Goal: Task Accomplishment & Management: Use online tool/utility

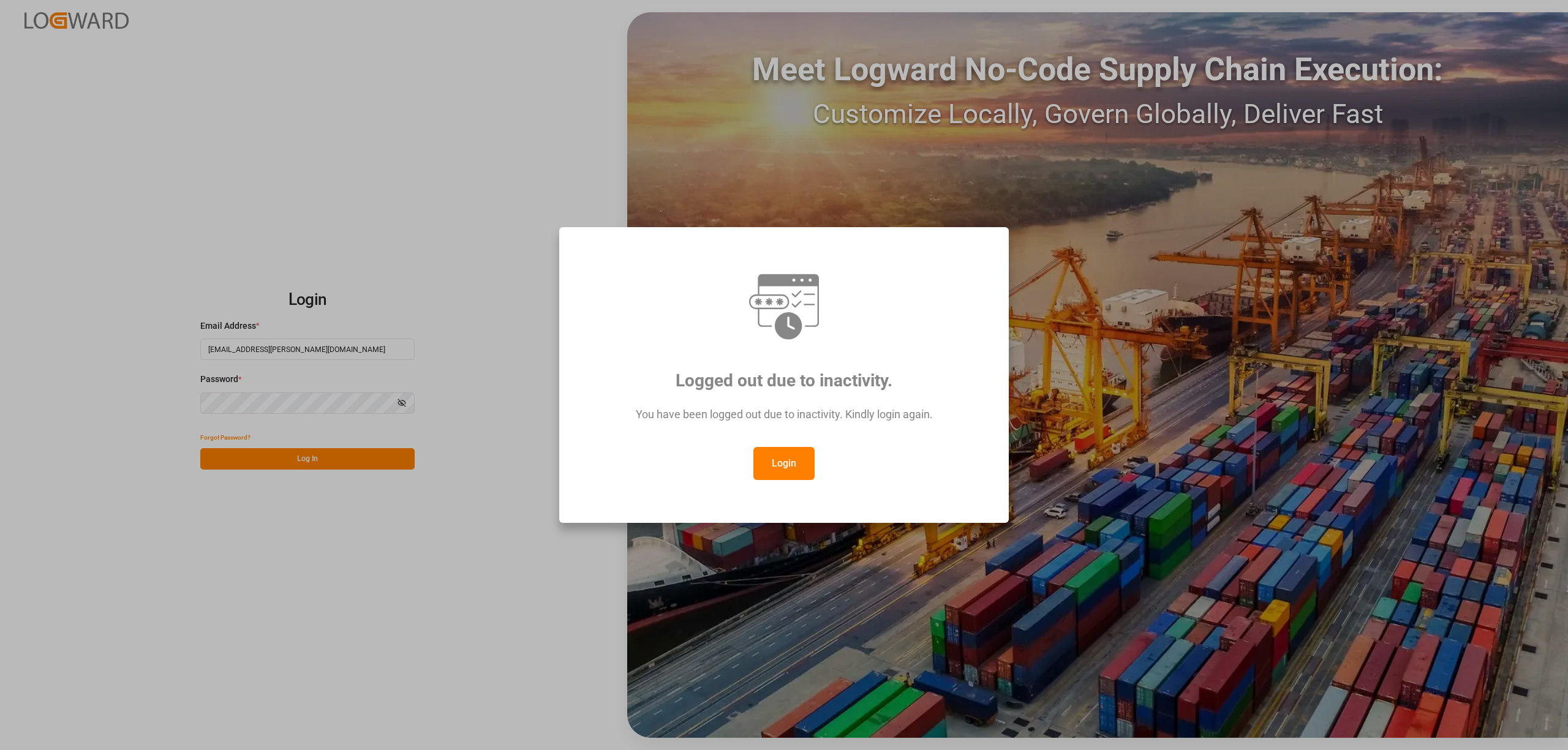
click at [796, 469] on button "Login" at bounding box center [784, 463] width 61 height 33
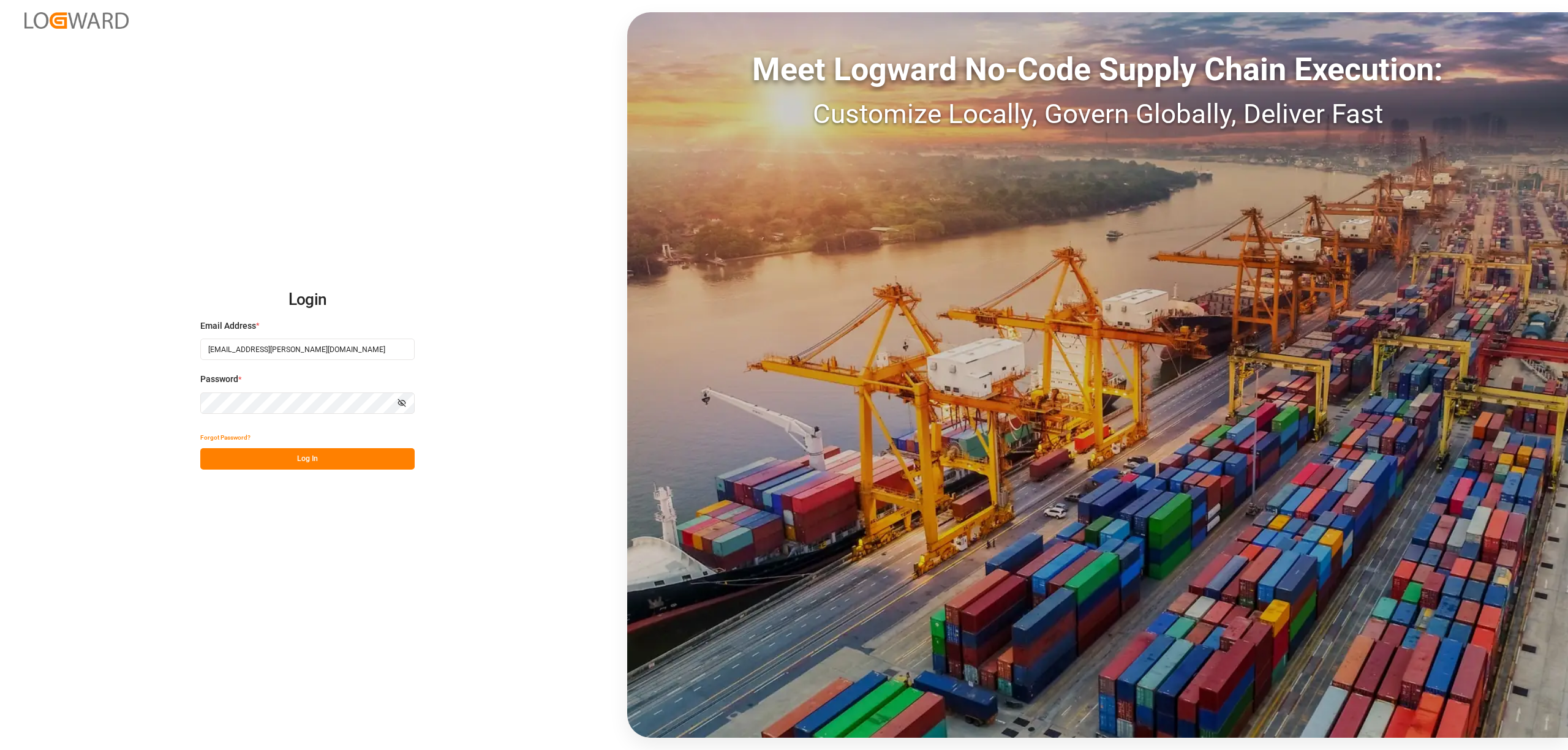
click at [368, 452] on button "Log In" at bounding box center [307, 459] width 215 height 21
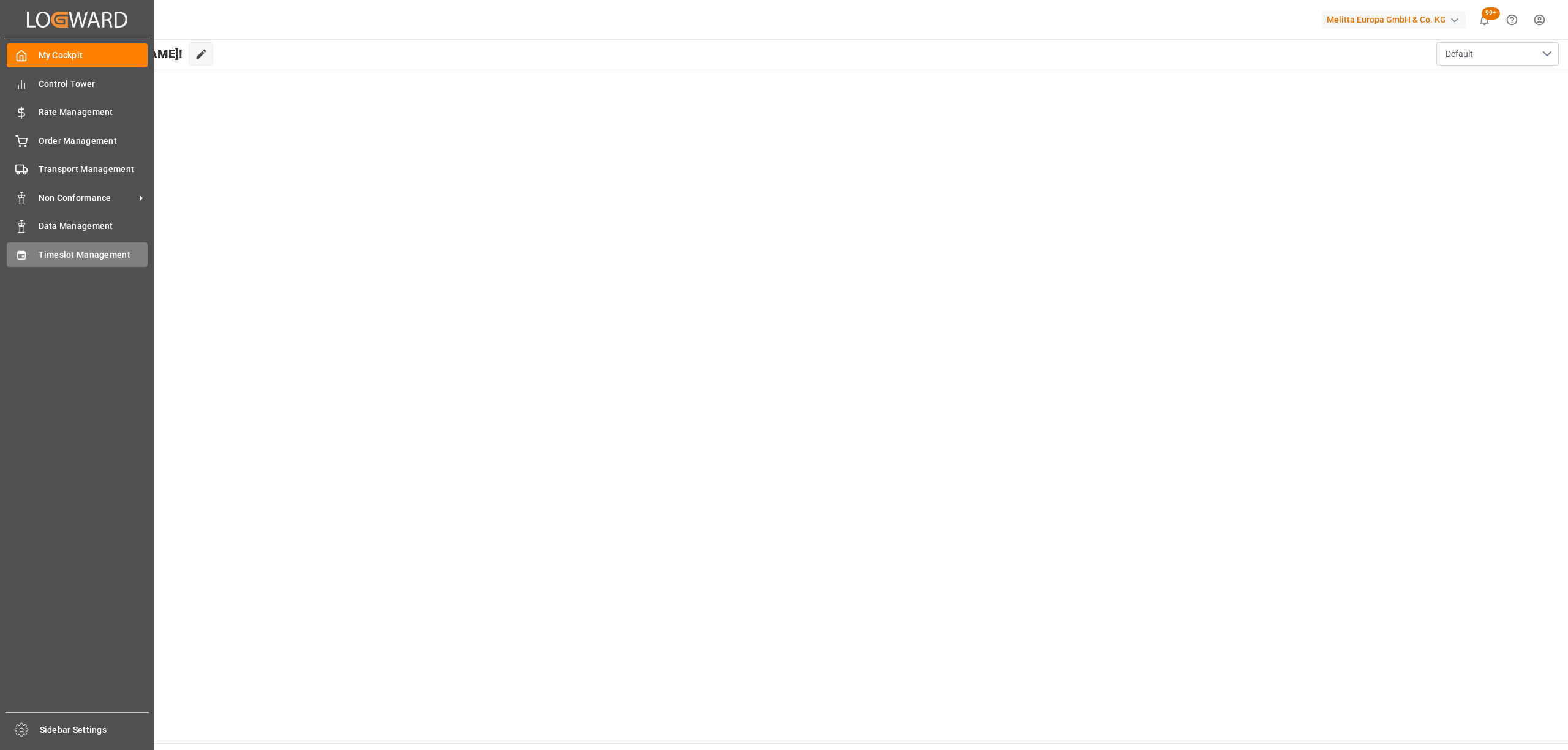
click at [16, 249] on icon at bounding box center [21, 255] width 12 height 12
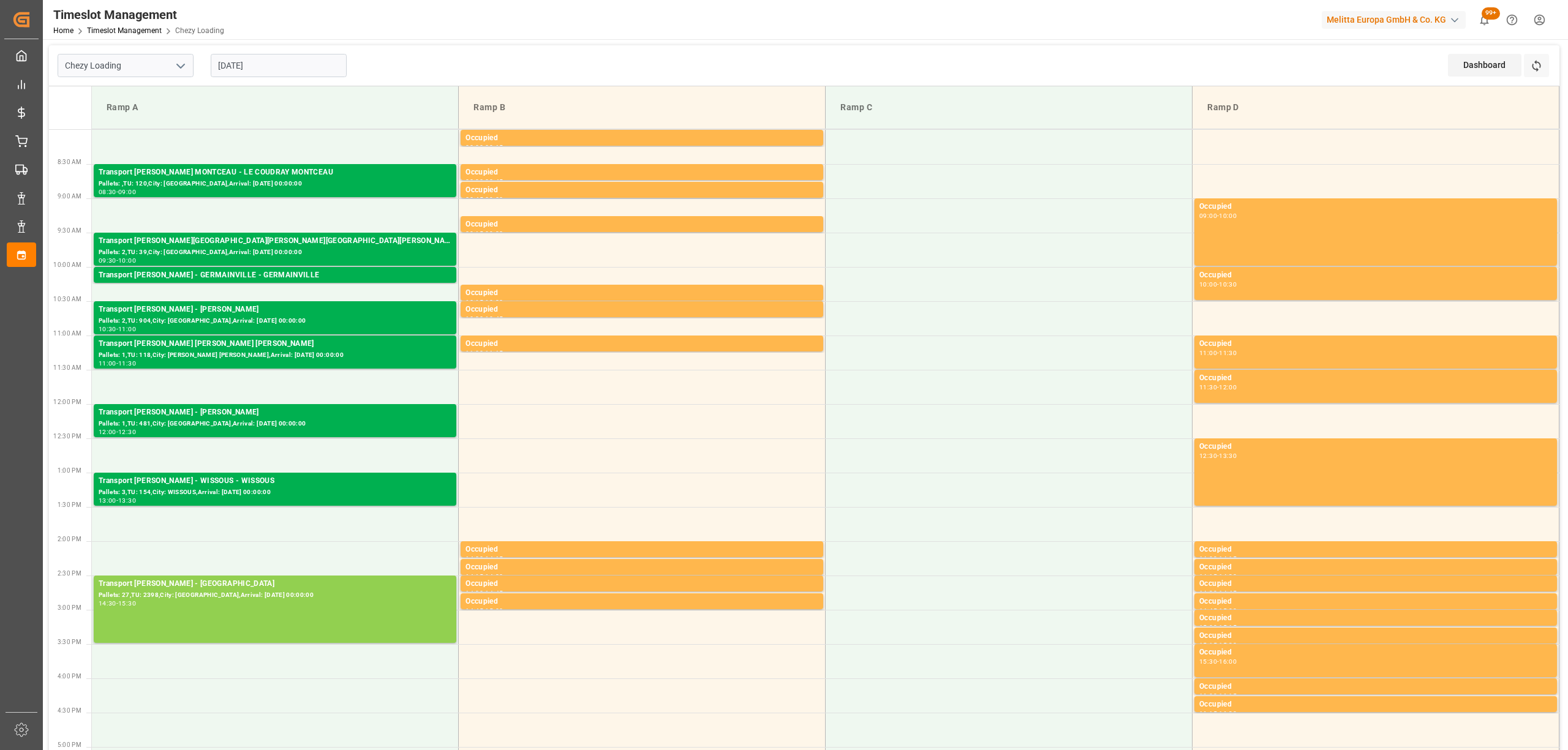
click at [310, 59] on input "[DATE]" at bounding box center [279, 66] width 136 height 23
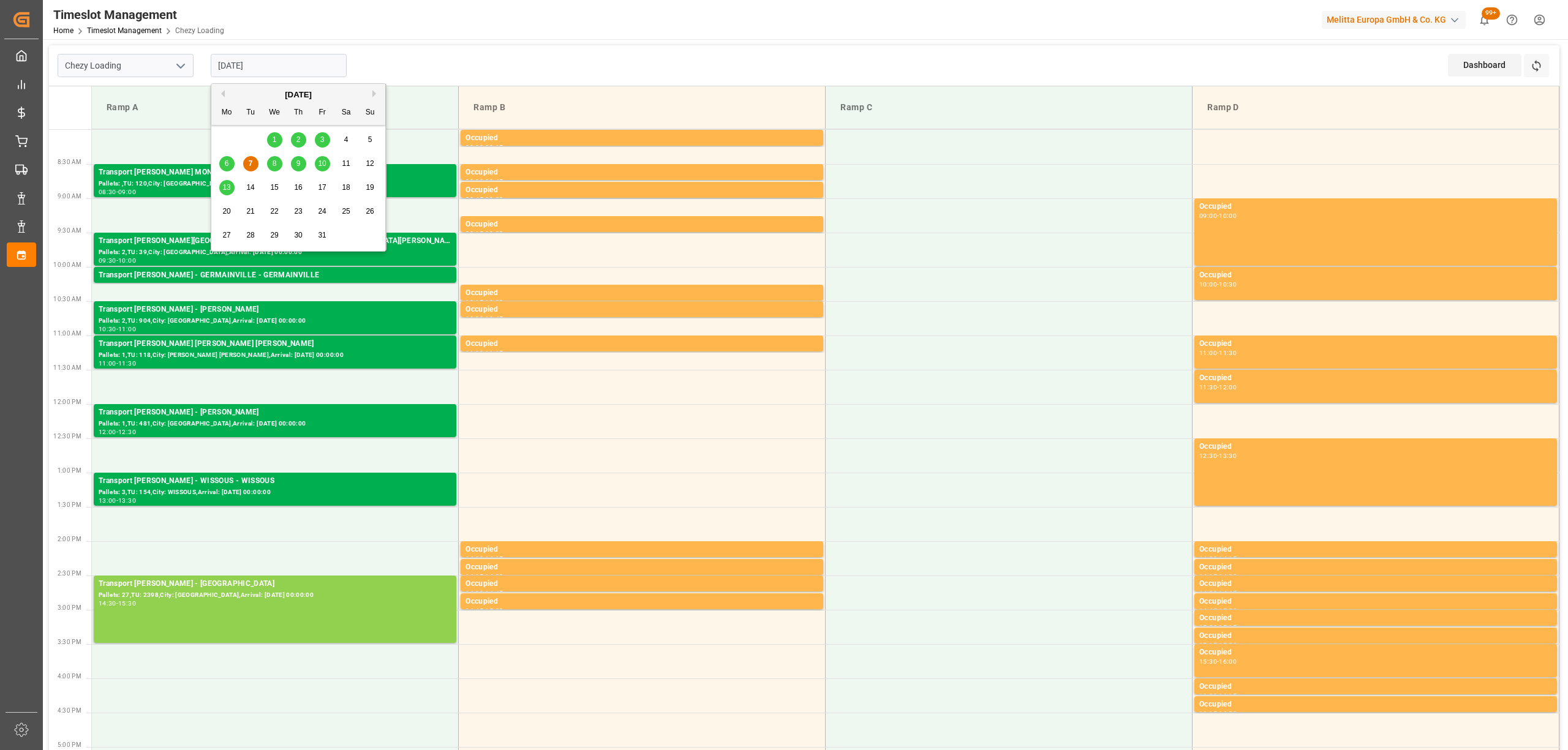
click at [271, 160] on div "8" at bounding box center [275, 163] width 15 height 15
type input "[DATE]"
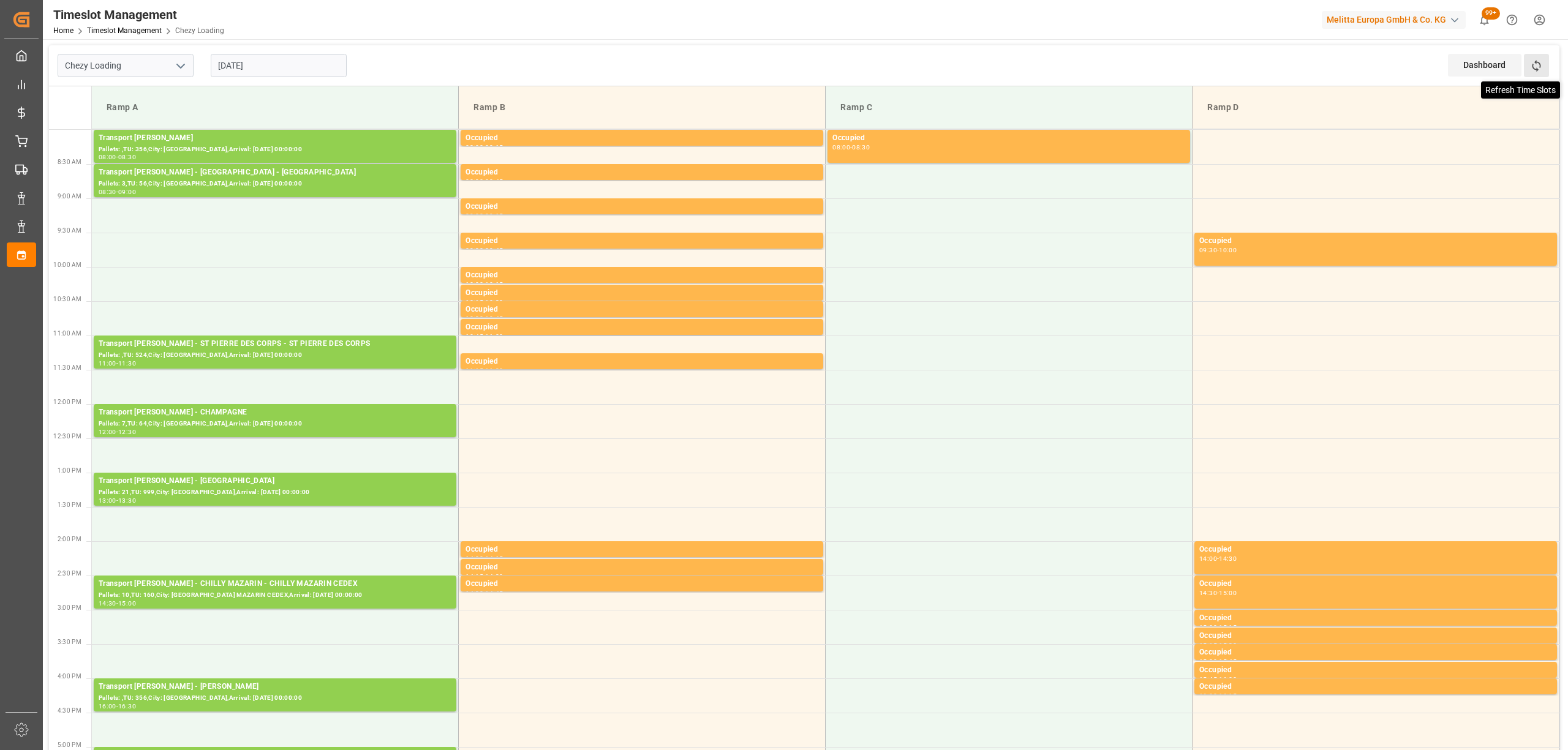
click at [1541, 61] on icon at bounding box center [1537, 66] width 13 height 13
click at [271, 147] on div "Pallets: ,TU: 356,City: [GEOGRAPHIC_DATA],Arrival: [DATE] 00:00:00" at bounding box center [275, 150] width 353 height 11
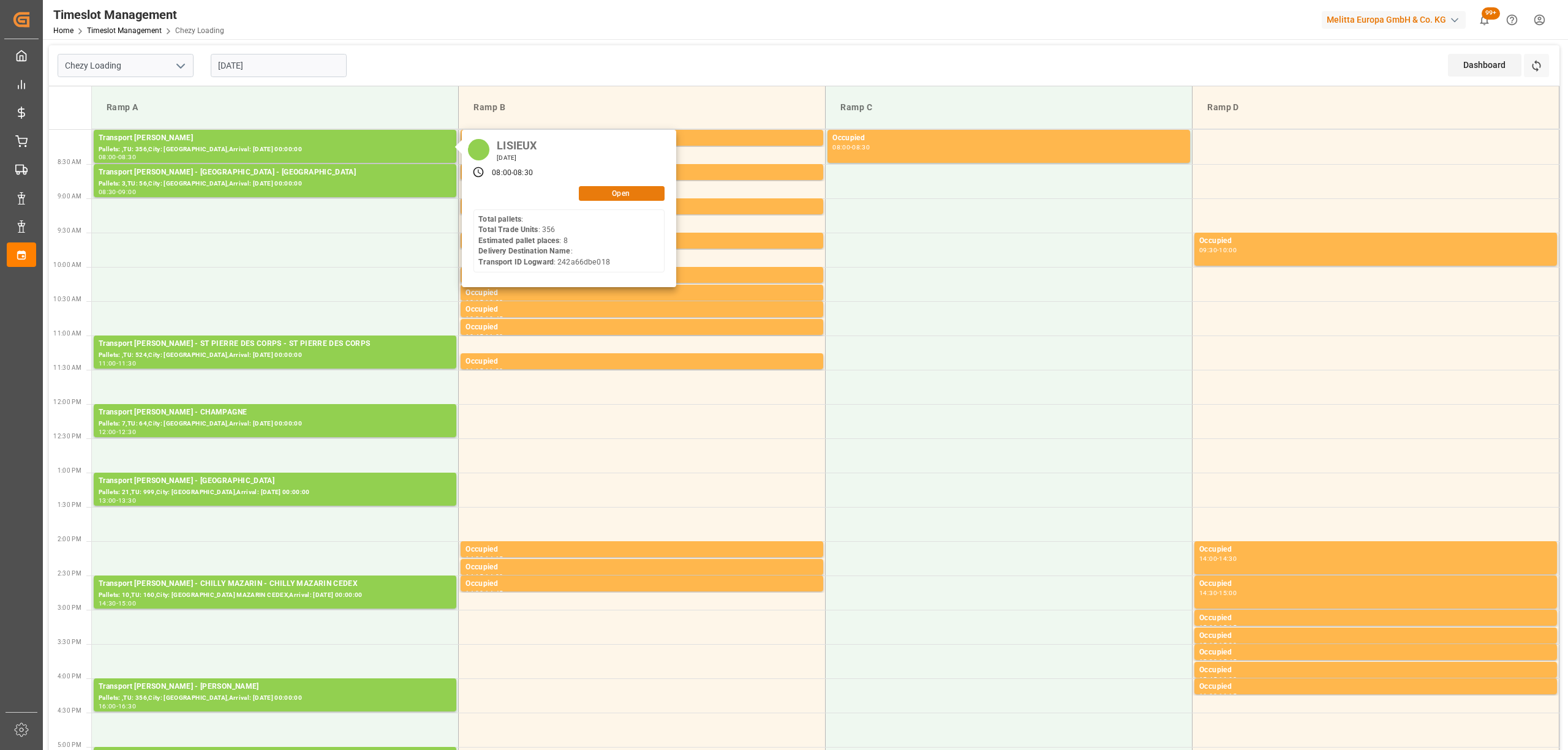
click at [623, 193] on button "Open" at bounding box center [622, 193] width 86 height 15
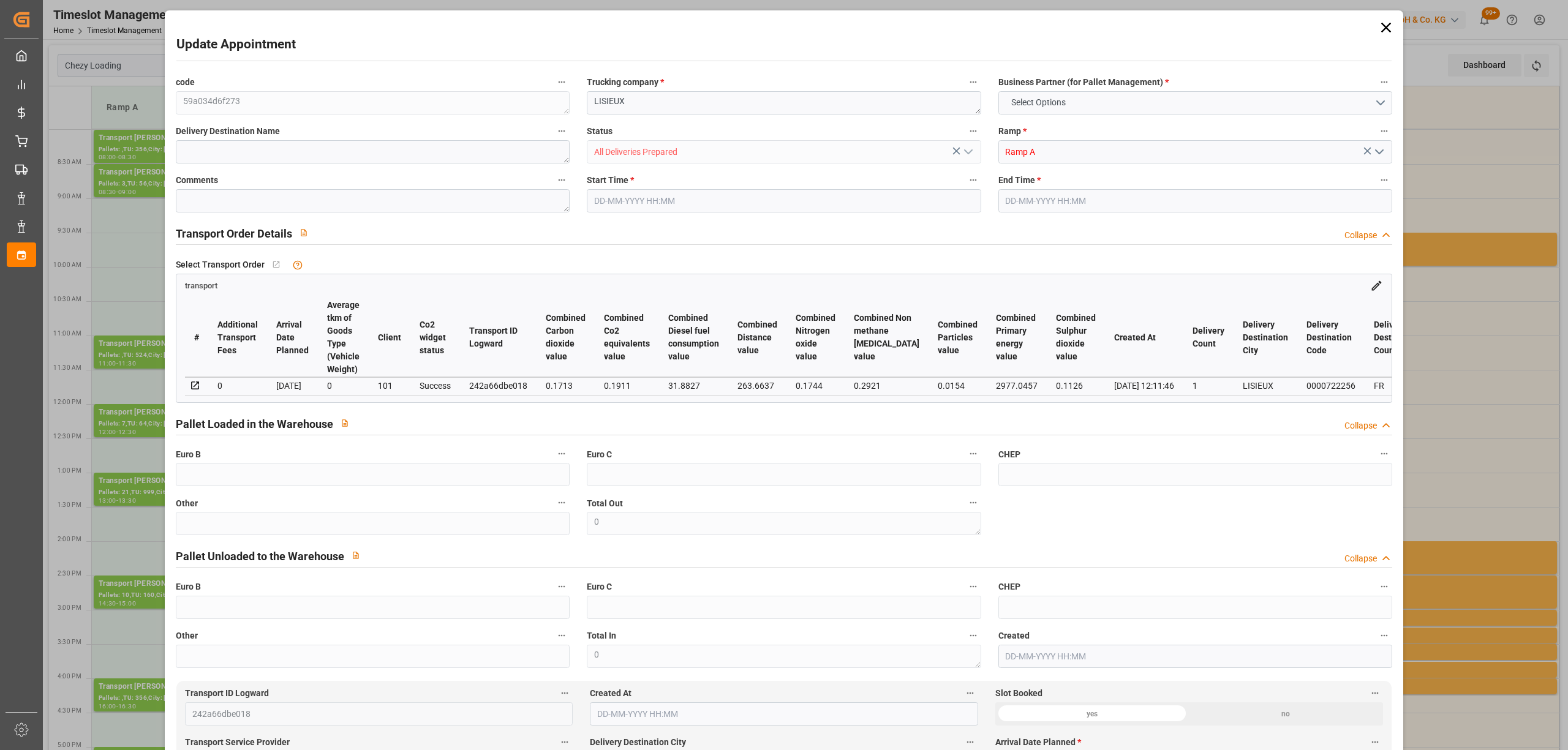
type input "8"
type input "291.7"
type input "0"
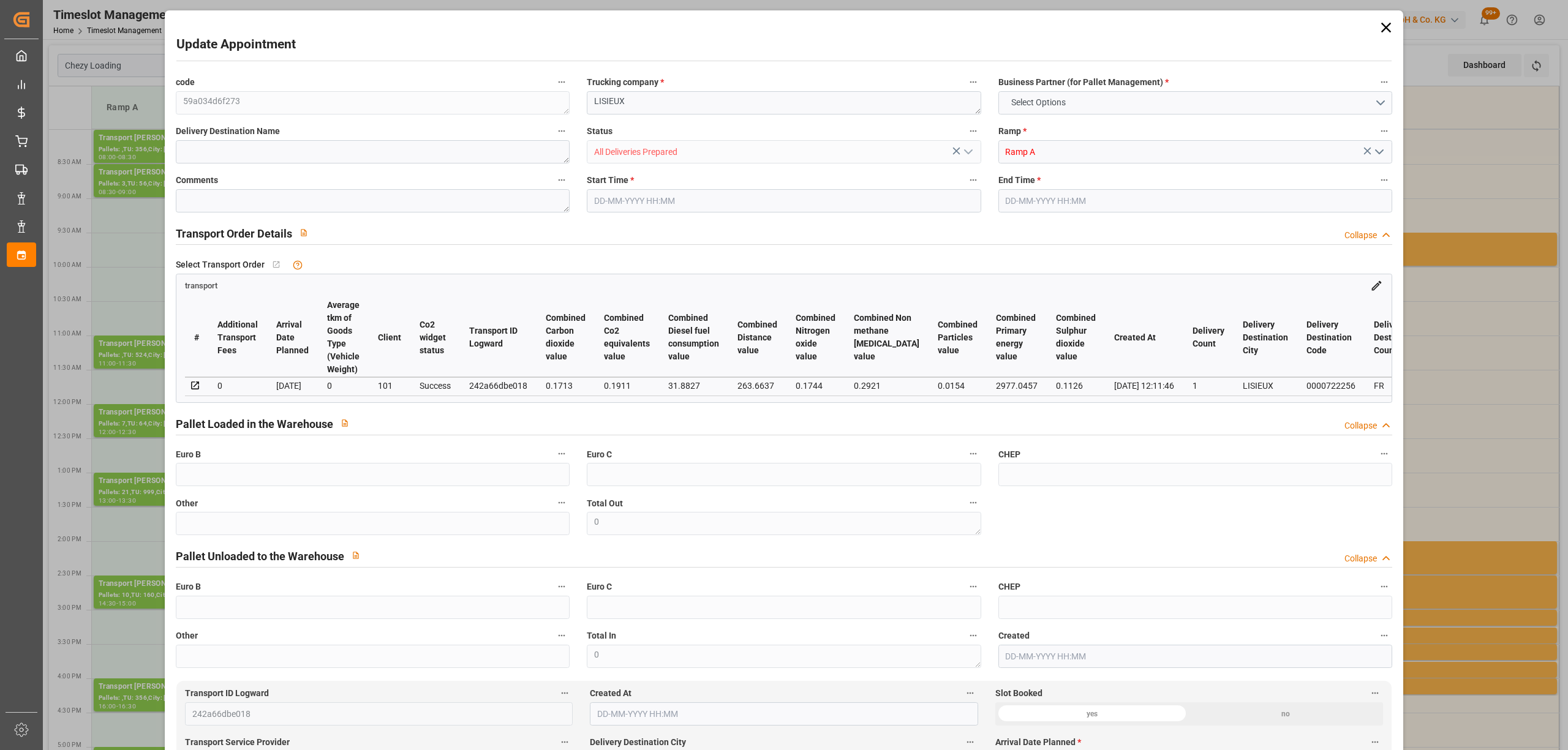
type input "281.8405"
type input "-9.8595"
type input "3"
type input "1150.835"
type input "2168.187"
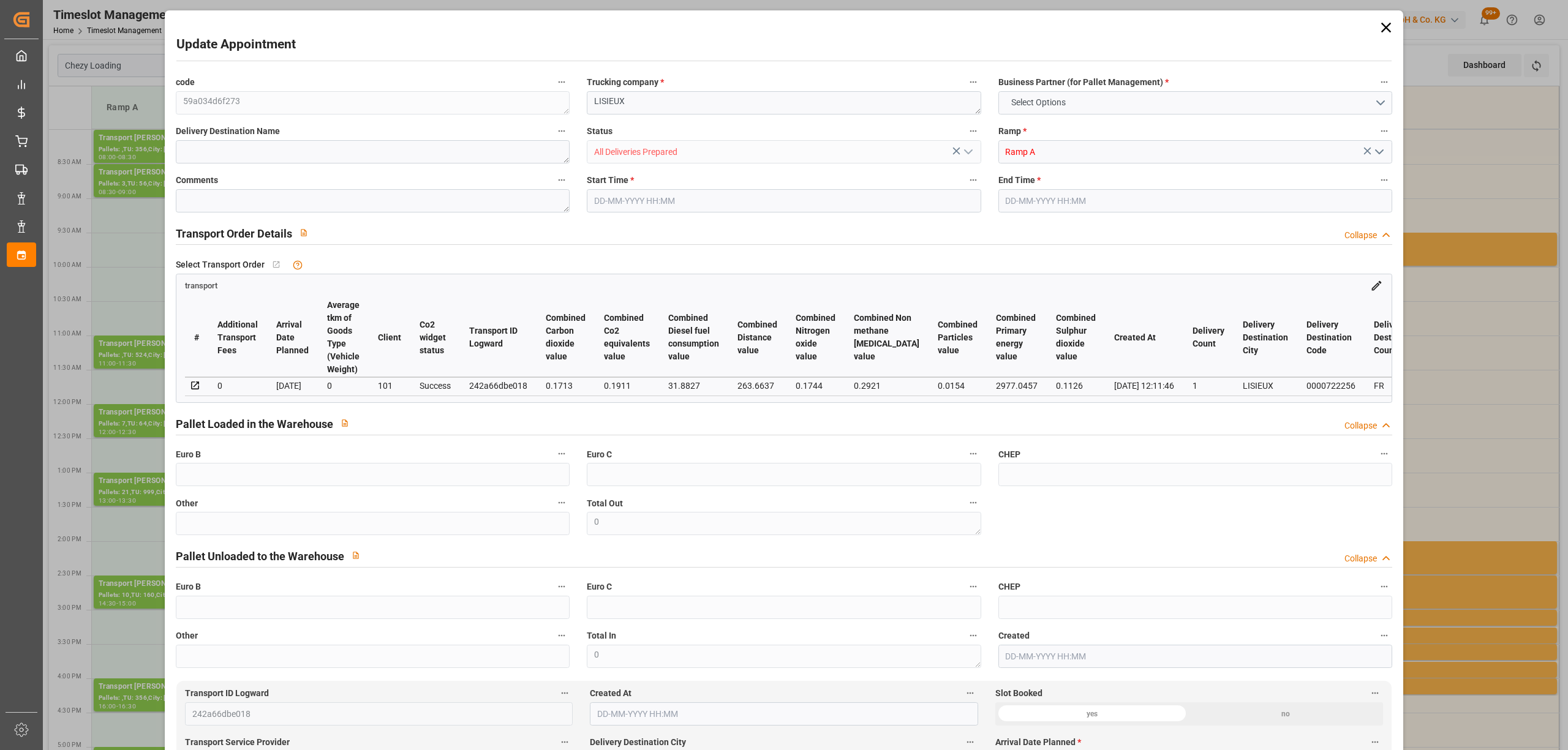
type input "4095.048"
type input "14"
type input "0"
type input "356"
type input "37"
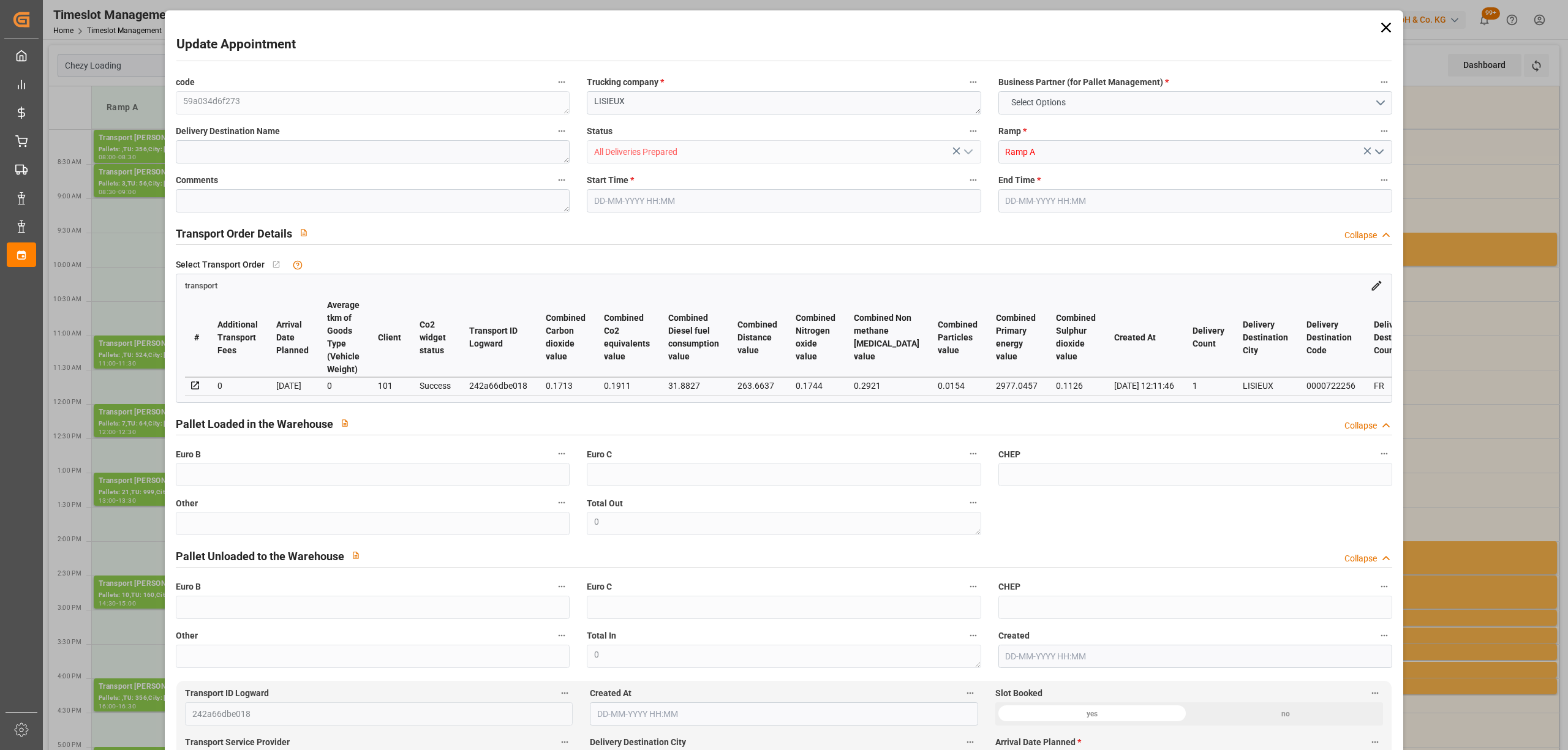
type input "101"
type input "1317.187"
type input "0"
type input "4710.8598"
type input "0"
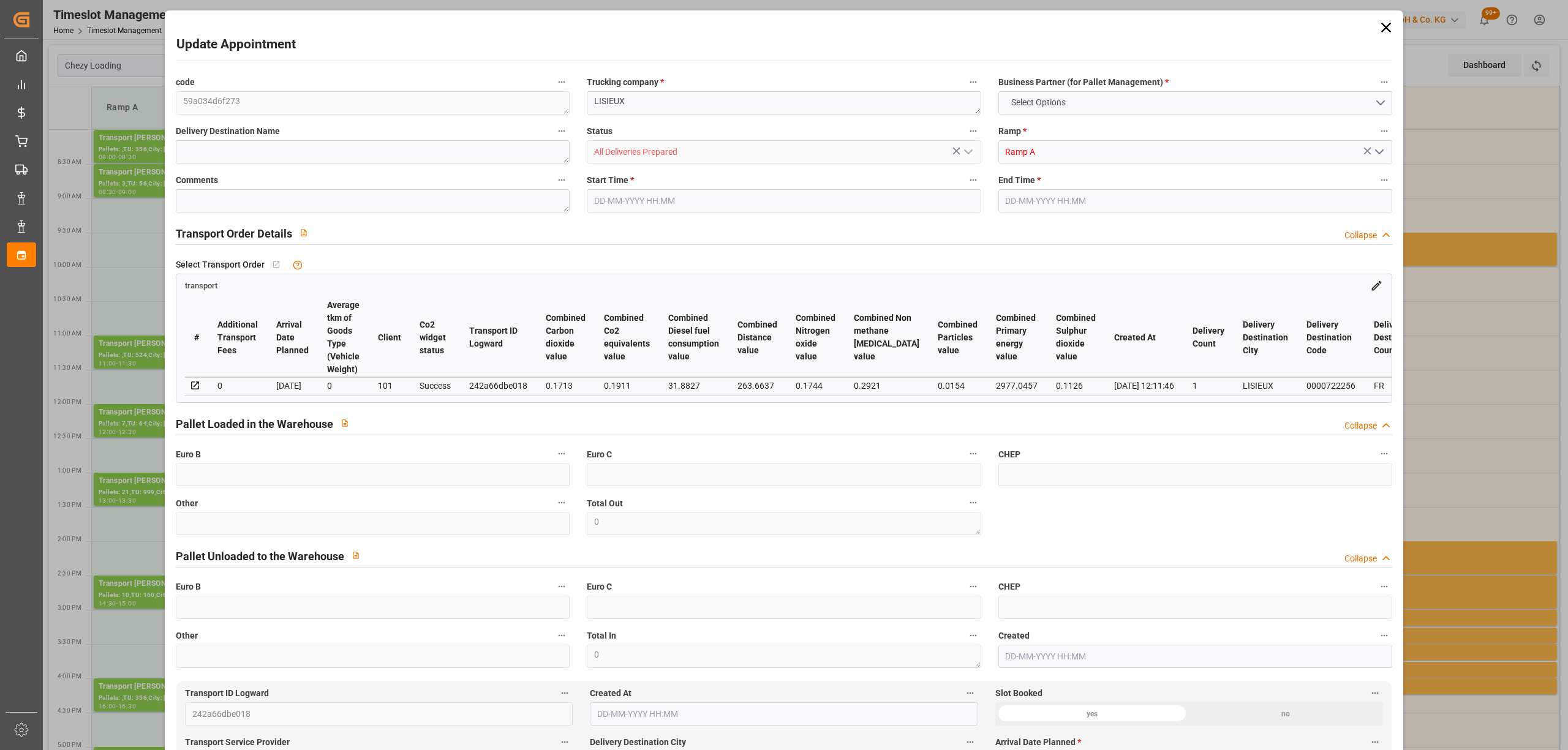
type input "0"
type input "21"
type input "35"
type input "[DATE] 08:00"
type input "[DATE] 08:30"
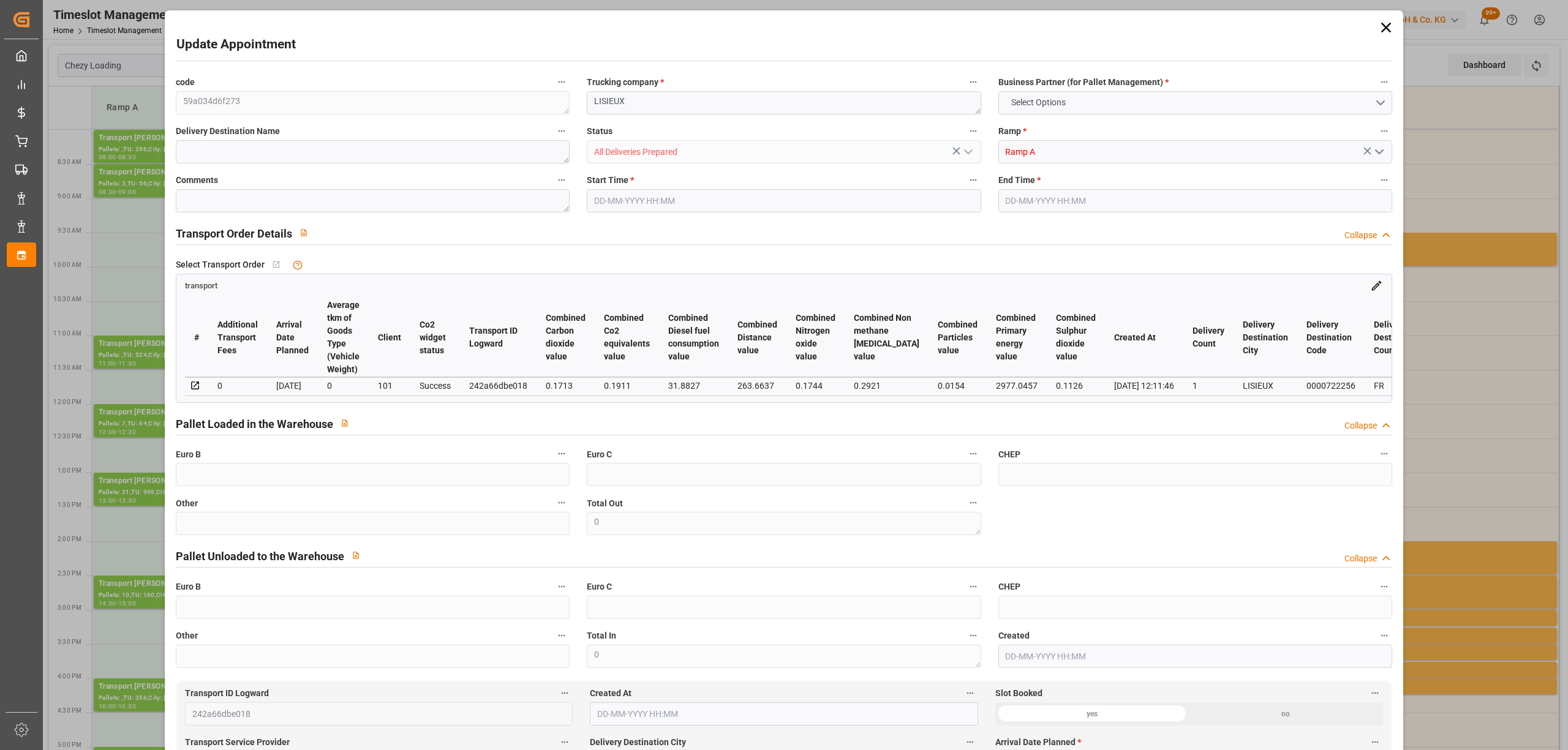
type input "[DATE] 16:18"
type input "[DATE] 12:11"
type input "[DATE]"
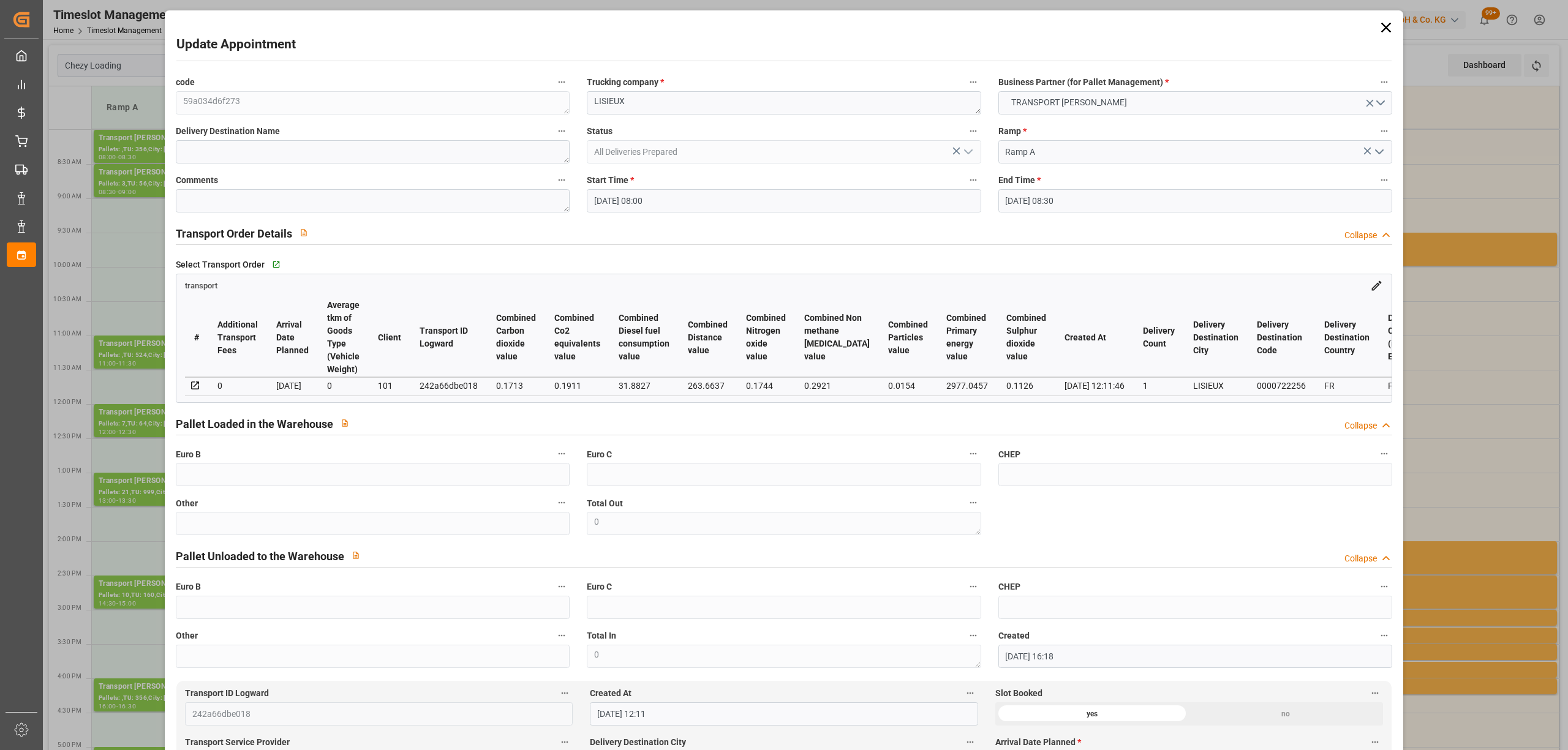
click at [687, 201] on input "[DATE] 08:00" at bounding box center [783, 201] width 394 height 23
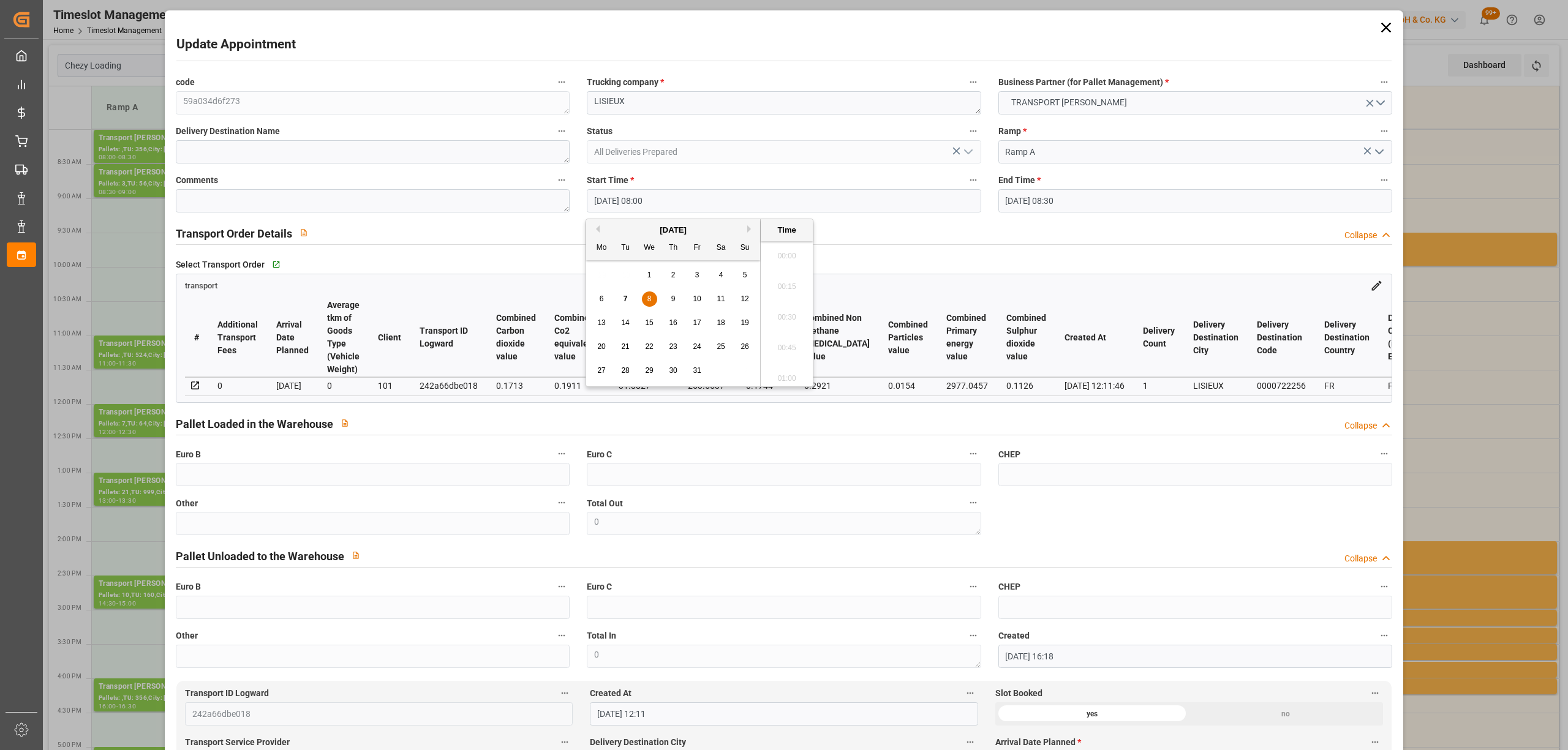
scroll to position [922, 0]
click at [628, 298] on div "7" at bounding box center [626, 299] width 15 height 15
click at [787, 263] on li "19:00" at bounding box center [787, 273] width 52 height 31
type input "[DATE] 19:00"
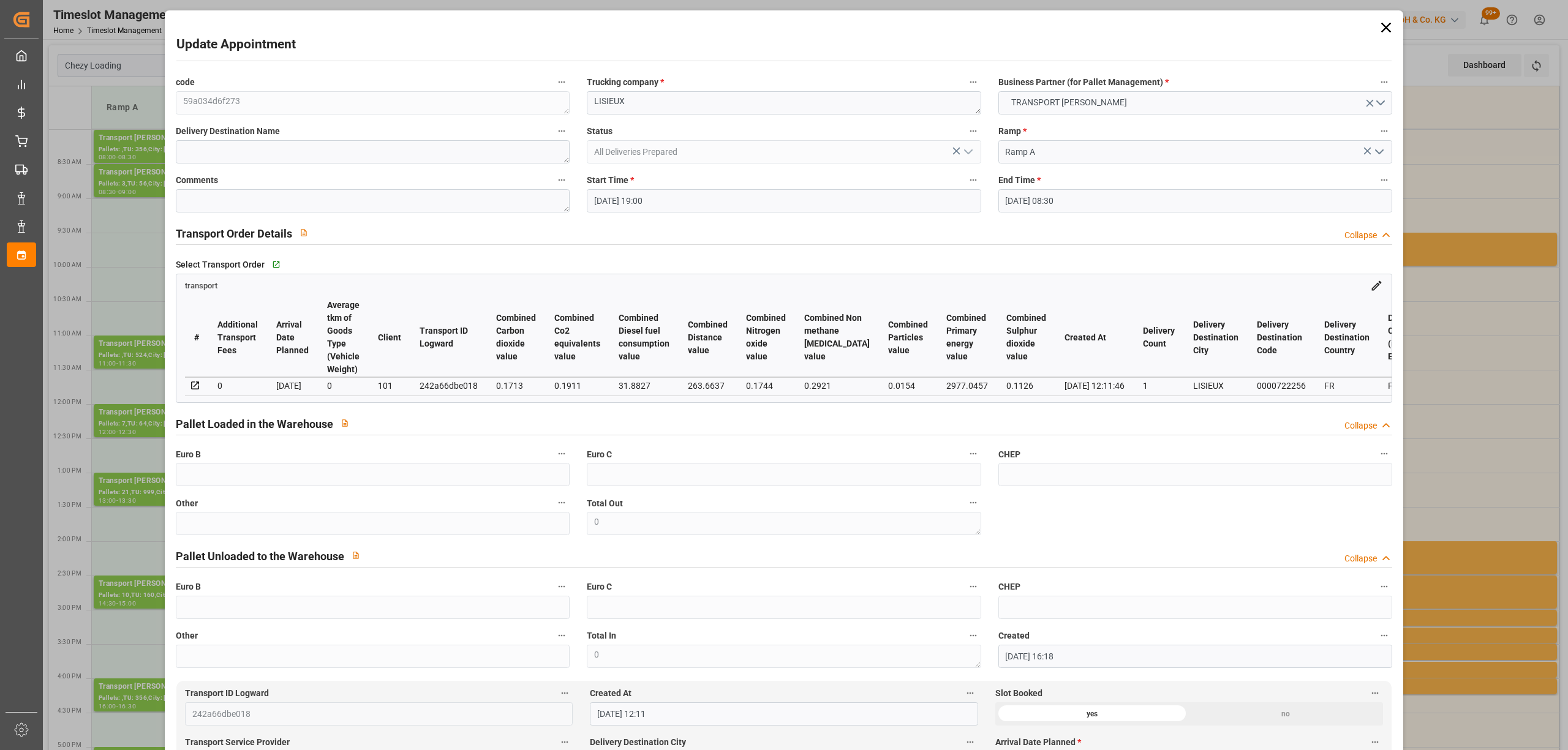
click at [1055, 199] on input "[DATE] 08:30" at bounding box center [1195, 201] width 394 height 23
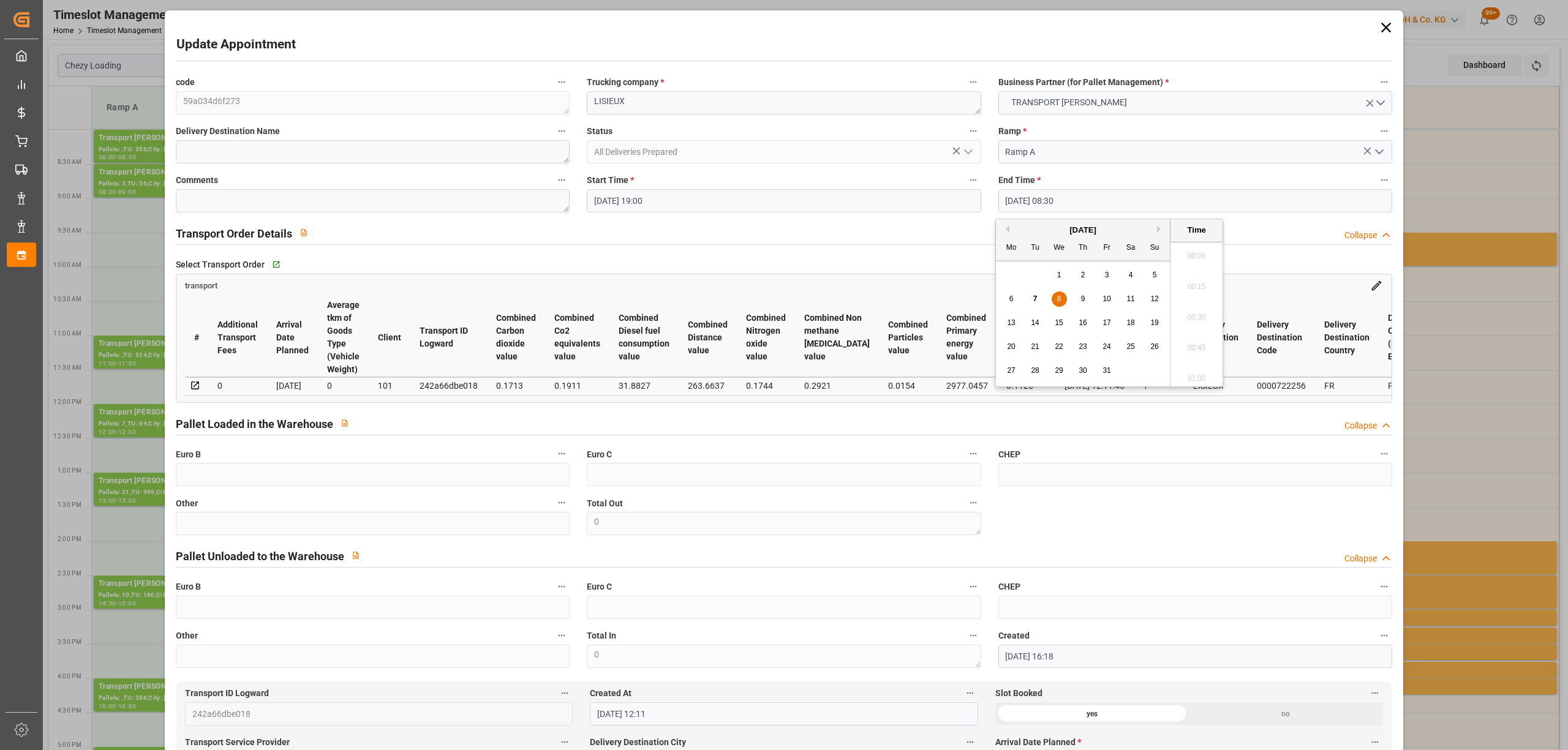
scroll to position [983, 0]
click at [1030, 299] on div "7" at bounding box center [1035, 299] width 15 height 15
click at [1203, 359] on li "19:30" at bounding box center [1197, 354] width 52 height 31
type input "[DATE] 19:30"
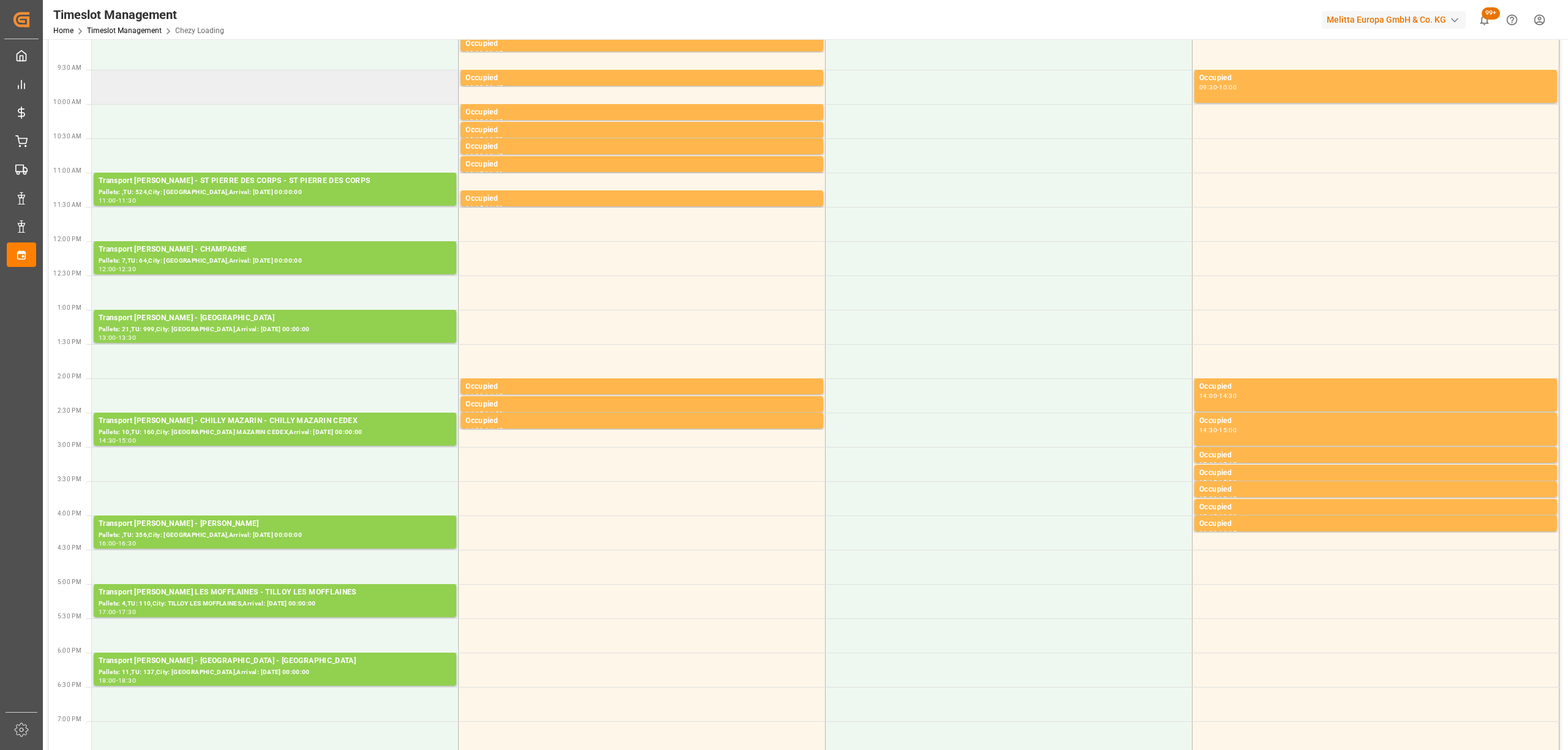
scroll to position [0, 0]
